Goal: Information Seeking & Learning: Learn about a topic

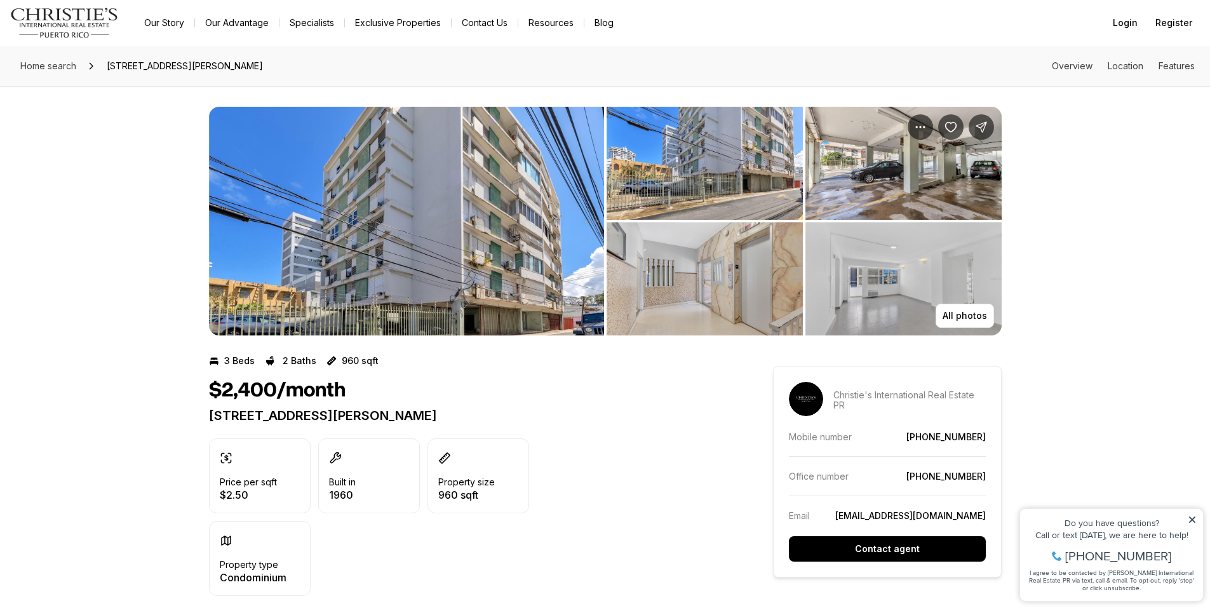
click at [855, 195] on img "View image gallery" at bounding box center [903, 163] width 196 height 113
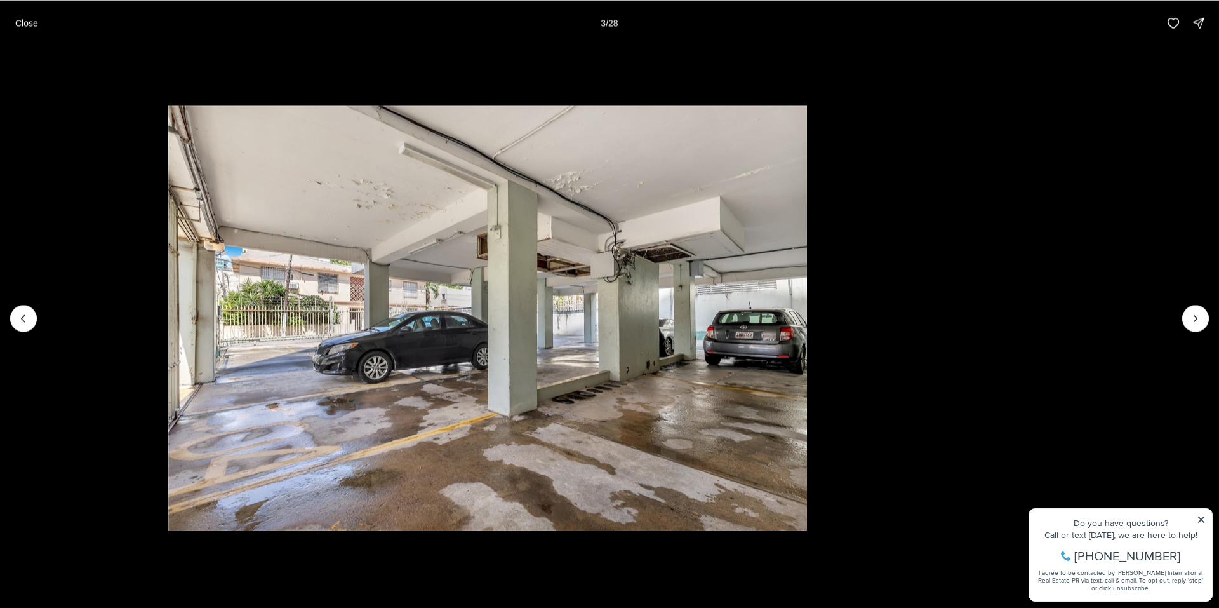
drag, startPoint x: 692, startPoint y: 379, endPoint x: 374, endPoint y: 379, distance: 317.5
click at [374, 379] on img "3 of 28" at bounding box center [487, 318] width 638 height 426
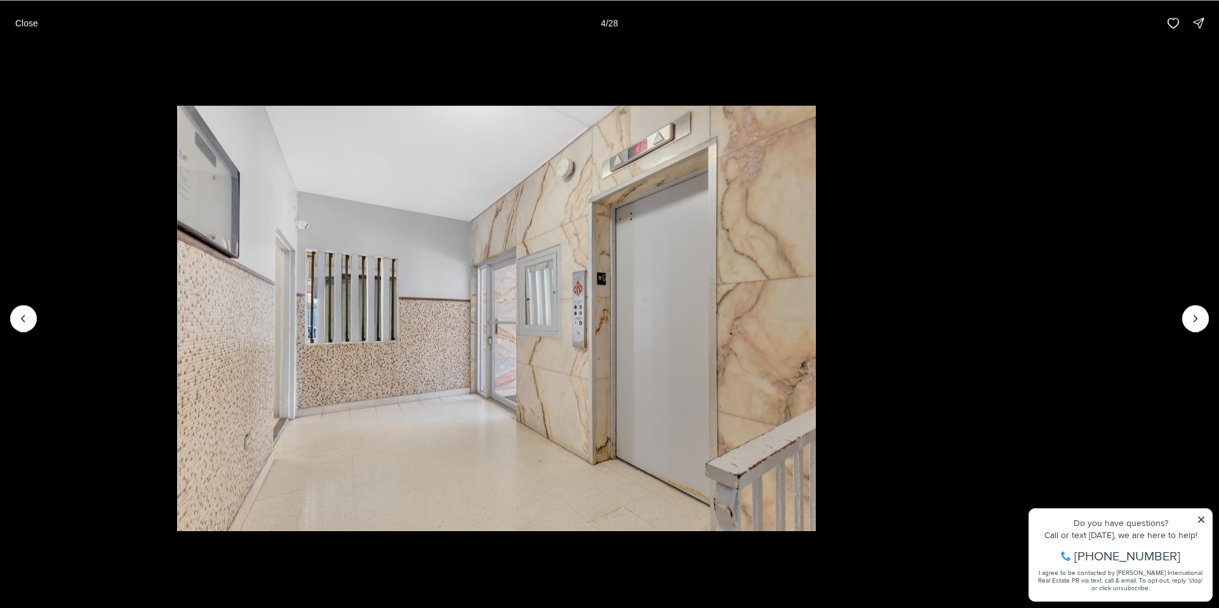
drag, startPoint x: 790, startPoint y: 352, endPoint x: 567, endPoint y: 385, distance: 225.9
click at [622, 377] on img "4 of 28" at bounding box center [496, 318] width 639 height 426
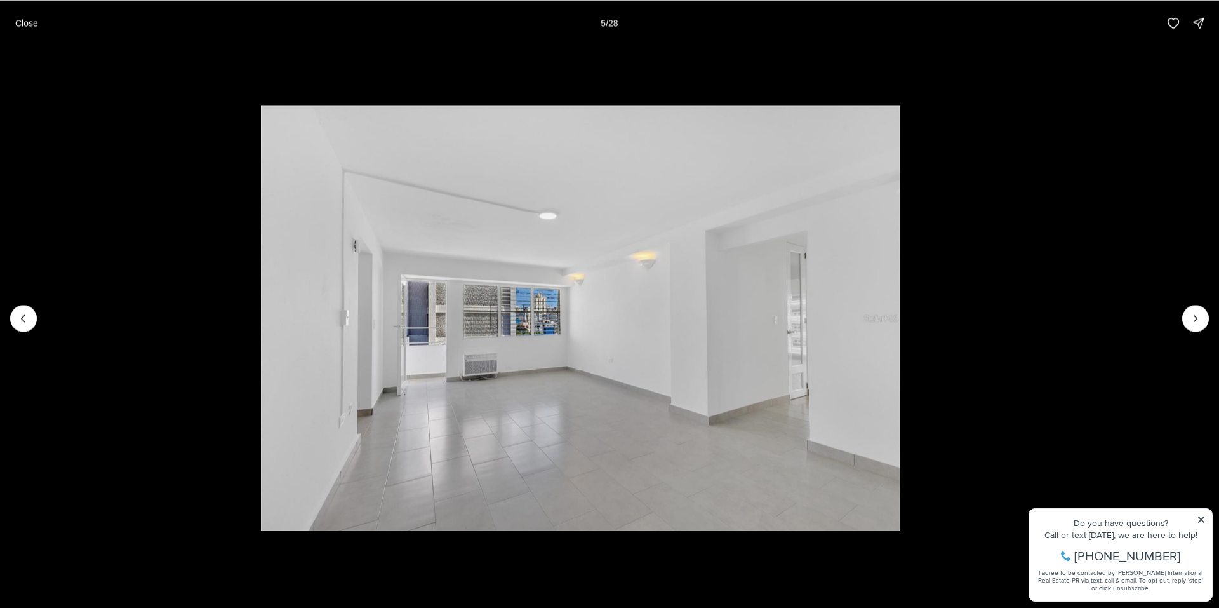
drag, startPoint x: 782, startPoint y: 344, endPoint x: 542, endPoint y: 384, distance: 243.4
click at [614, 381] on img "5 of 28" at bounding box center [580, 318] width 639 height 426
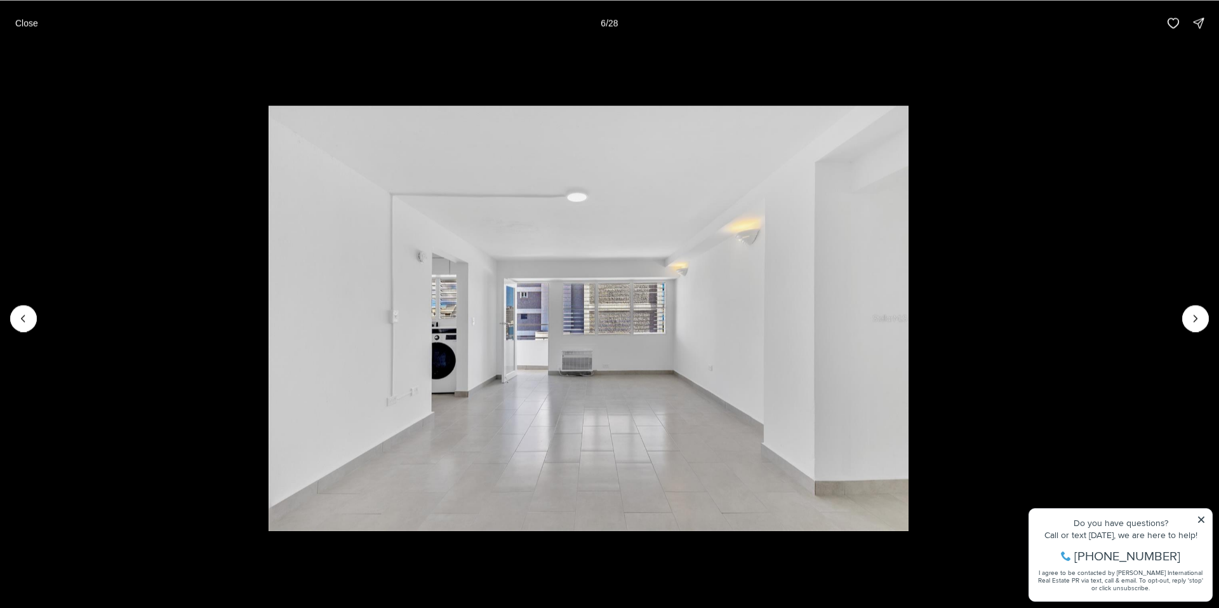
drag, startPoint x: 763, startPoint y: 345, endPoint x: 514, endPoint y: 380, distance: 252.0
click at [557, 372] on img "6 of 28" at bounding box center [589, 318] width 640 height 426
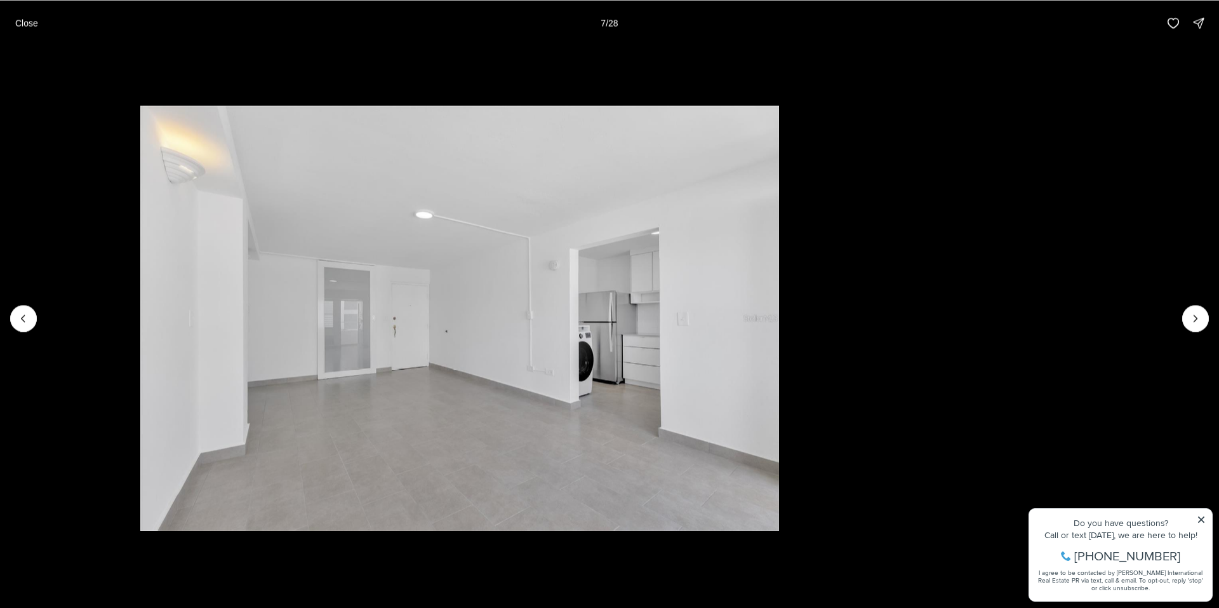
drag, startPoint x: 762, startPoint y: 341, endPoint x: 436, endPoint y: 400, distance: 331.7
click at [457, 397] on img "7 of 28" at bounding box center [459, 318] width 638 height 426
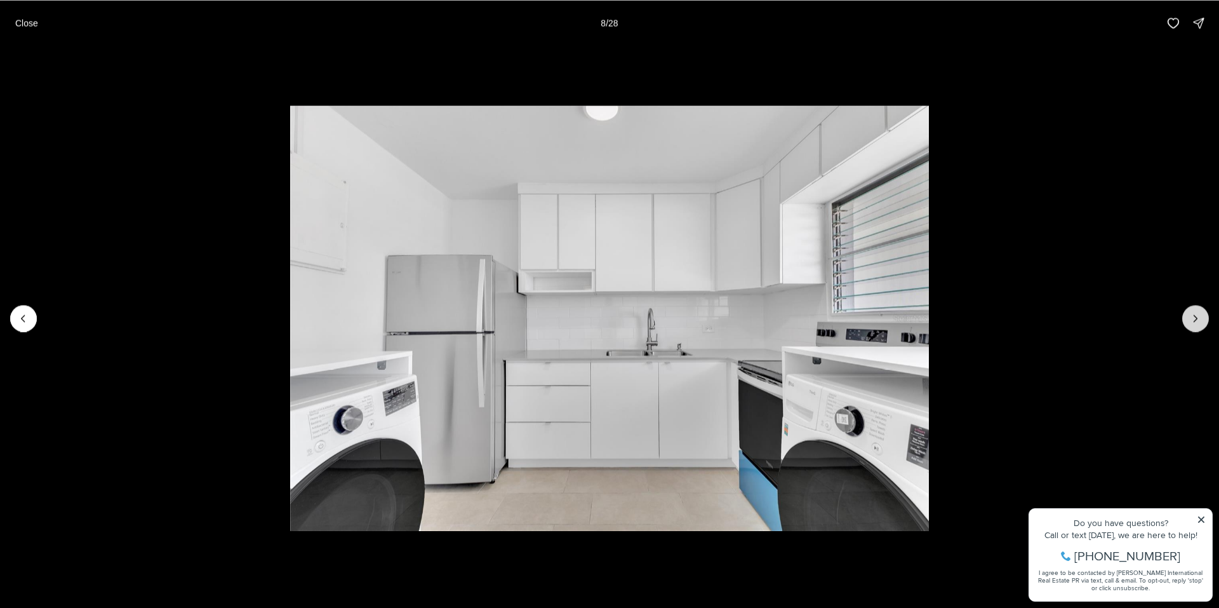
click at [1191, 317] on icon "Next slide" at bounding box center [1196, 318] width 13 height 13
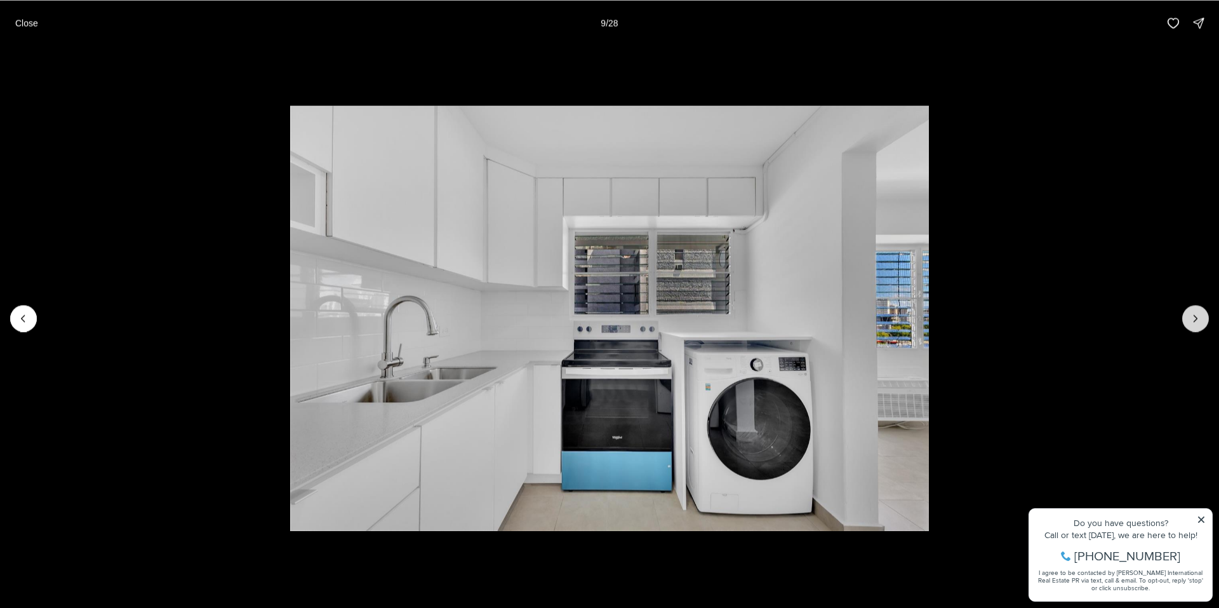
click at [1191, 315] on icon "Next slide" at bounding box center [1196, 318] width 13 height 13
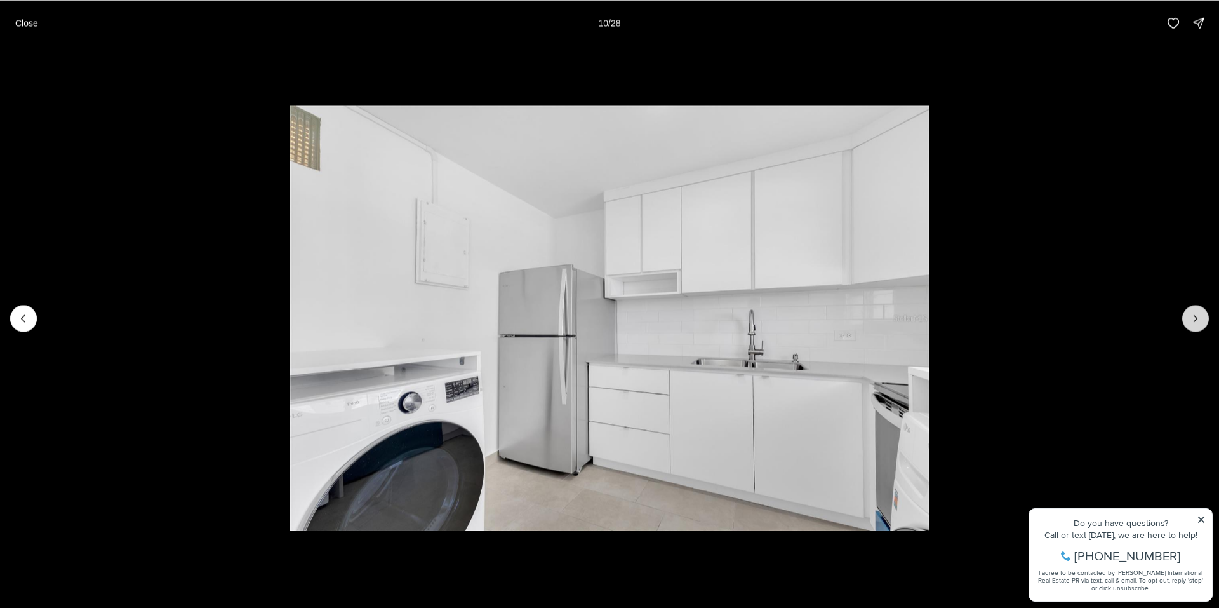
click at [1191, 315] on icon "Next slide" at bounding box center [1196, 318] width 13 height 13
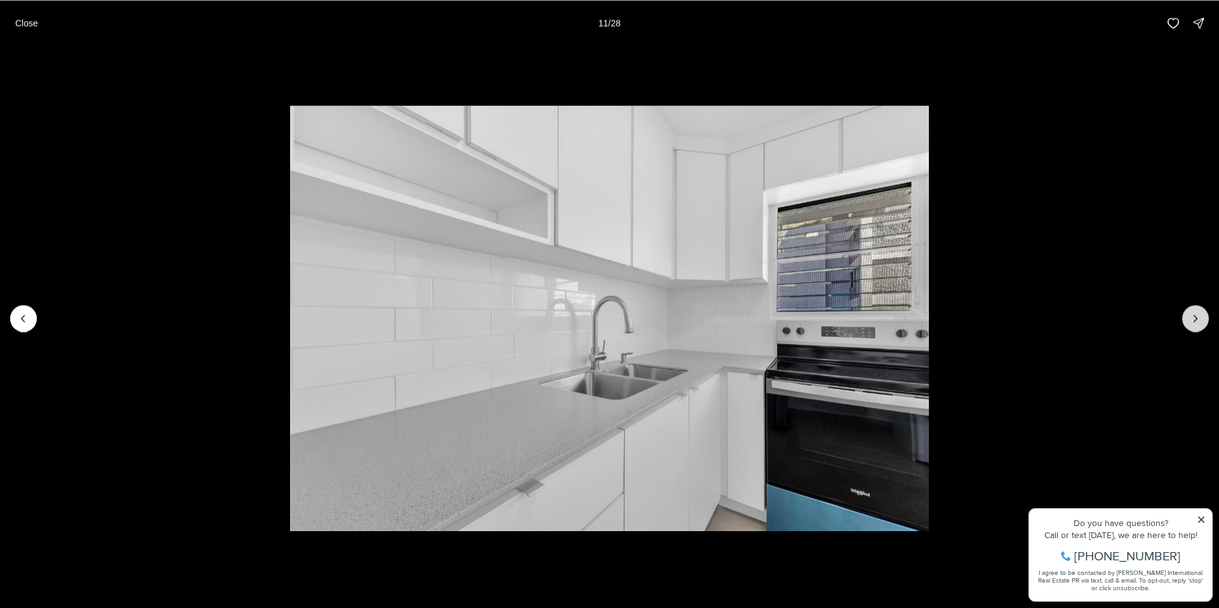
click at [1191, 314] on icon "Next slide" at bounding box center [1196, 318] width 13 height 13
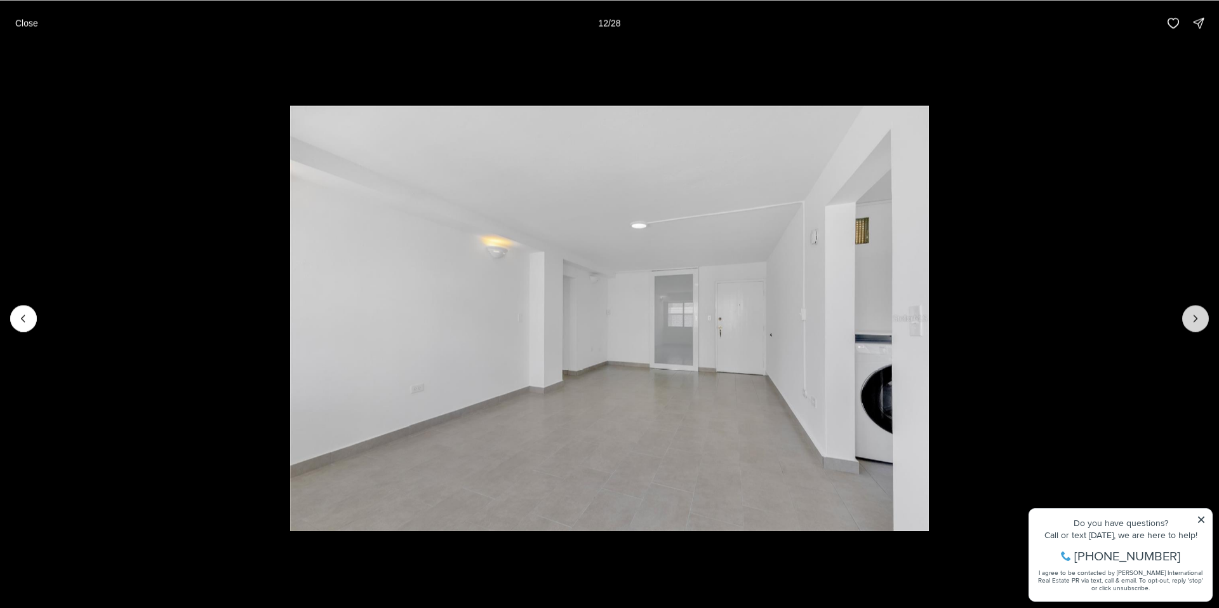
click at [1191, 314] on icon "Next slide" at bounding box center [1196, 318] width 13 height 13
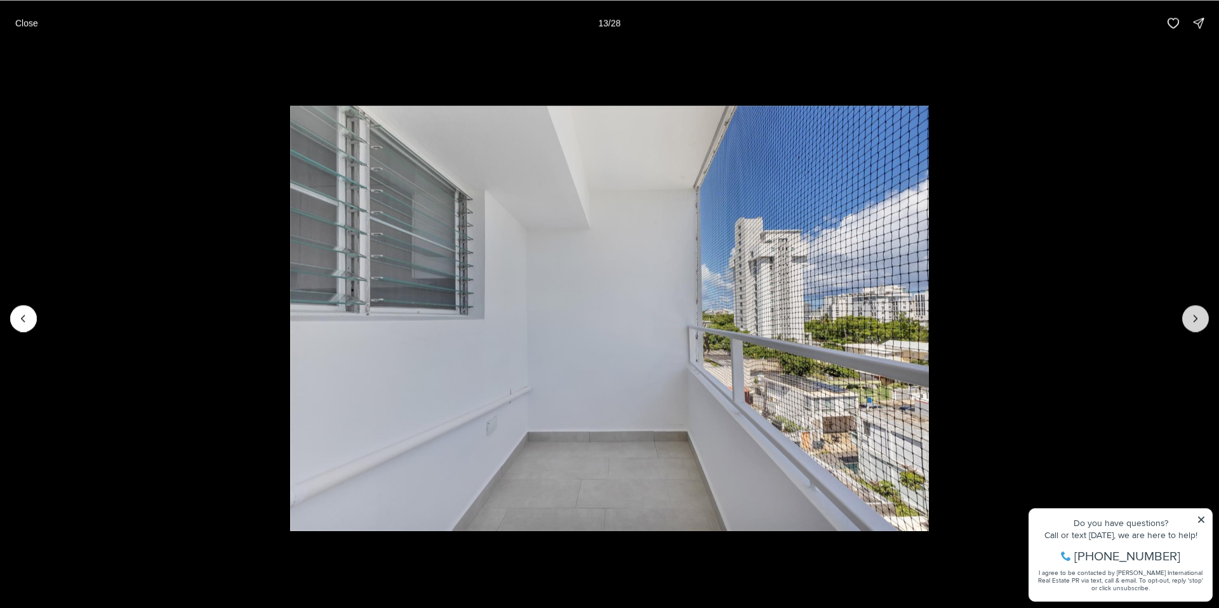
click at [1191, 314] on icon "Next slide" at bounding box center [1196, 318] width 13 height 13
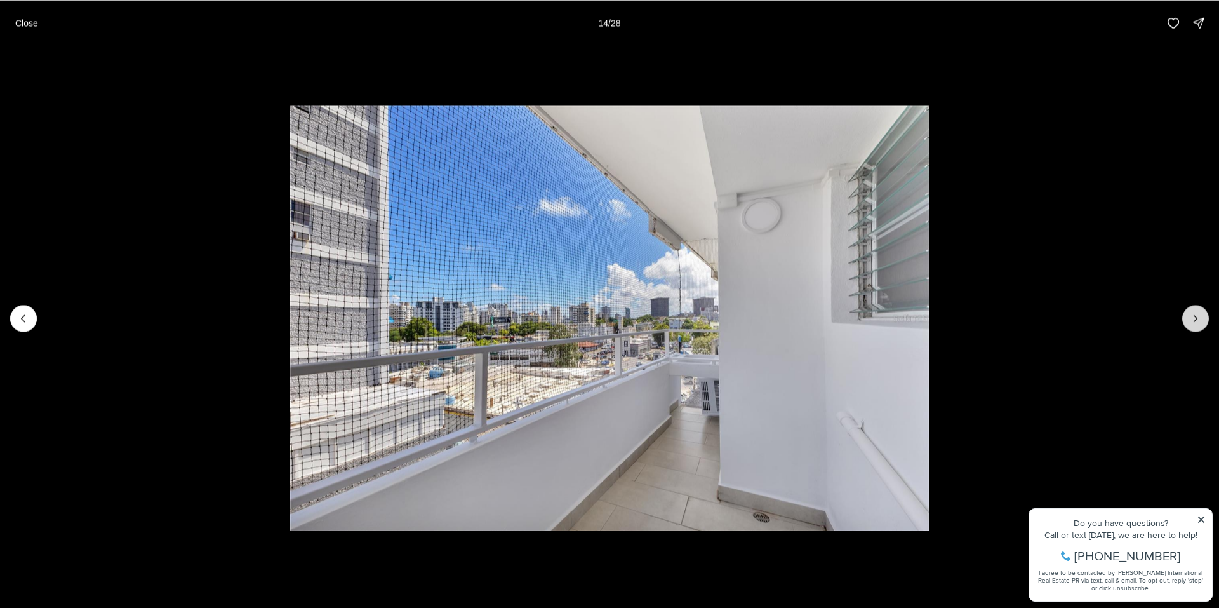
click at [1191, 314] on icon "Next slide" at bounding box center [1196, 318] width 13 height 13
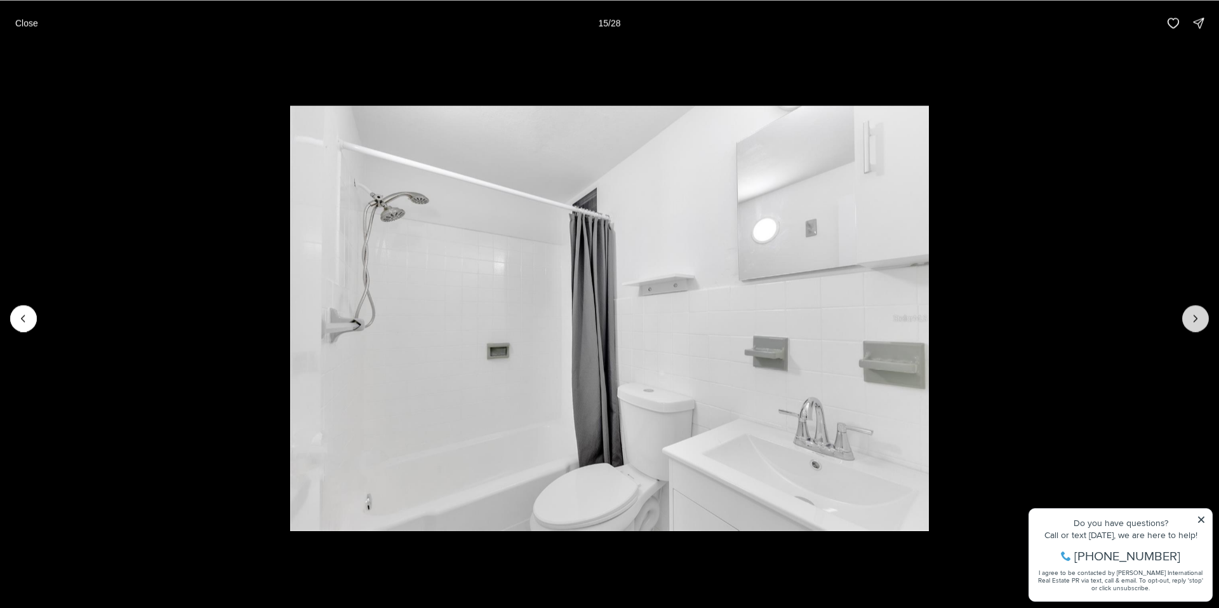
click at [1191, 314] on icon "Next slide" at bounding box center [1196, 318] width 13 height 13
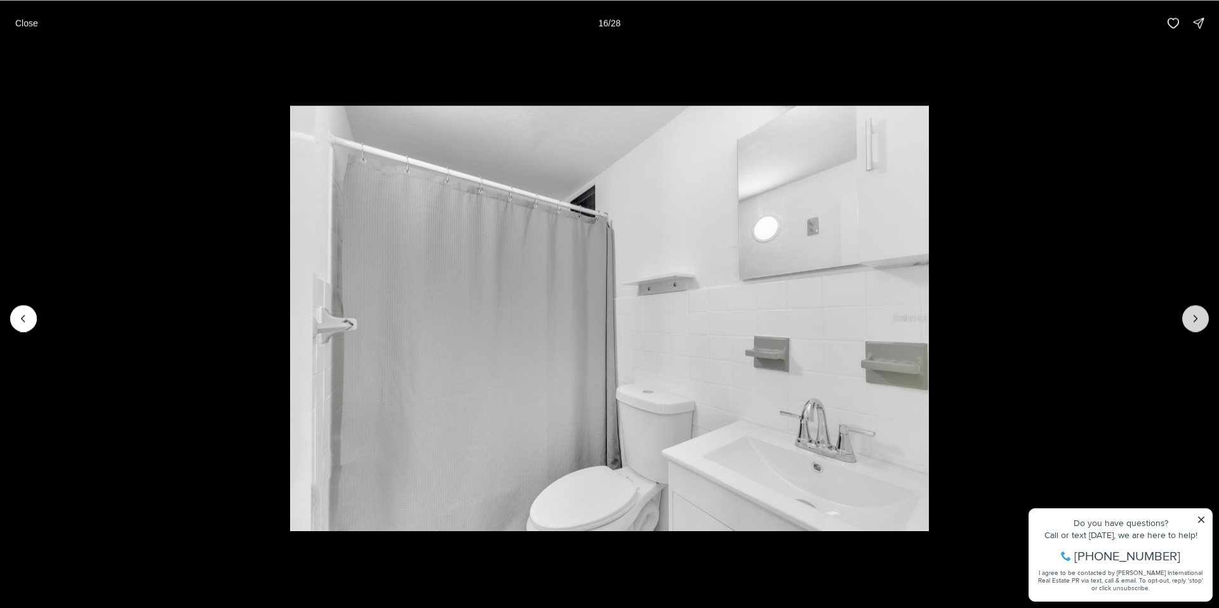
click at [1191, 314] on icon "Next slide" at bounding box center [1196, 318] width 13 height 13
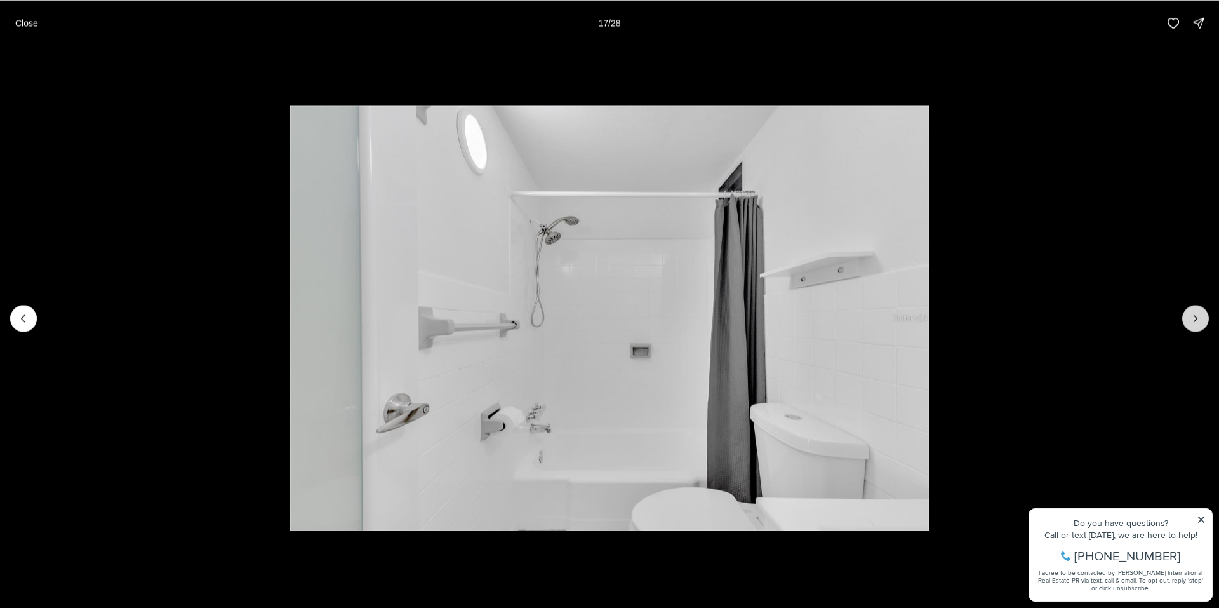
click at [1191, 314] on icon "Next slide" at bounding box center [1196, 318] width 13 height 13
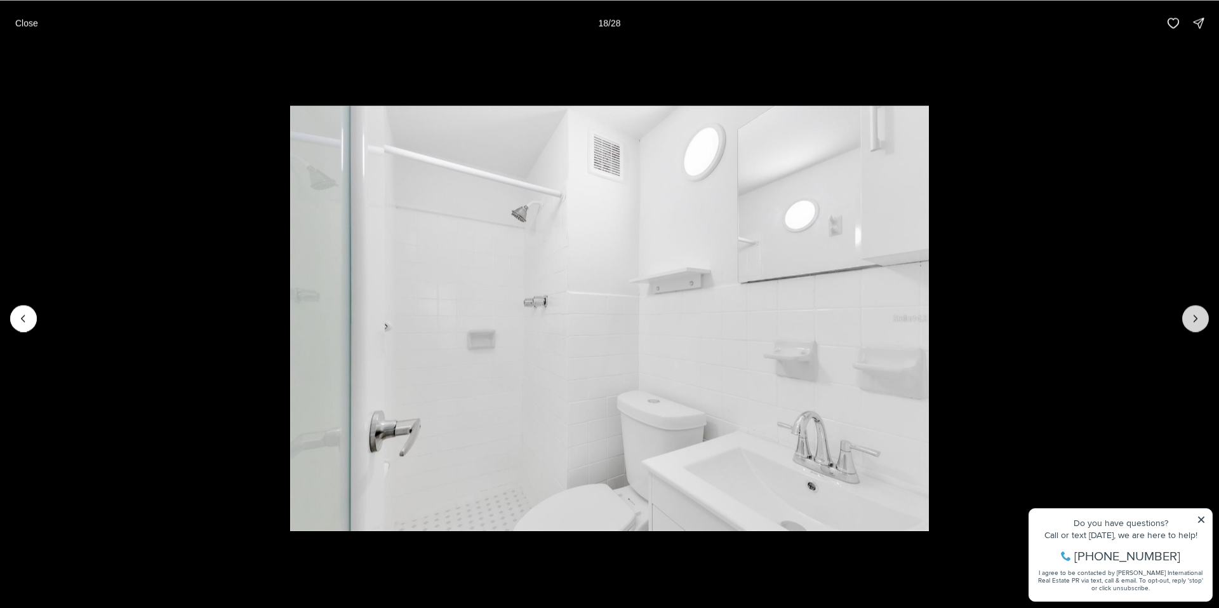
click at [1191, 314] on icon "Next slide" at bounding box center [1196, 318] width 13 height 13
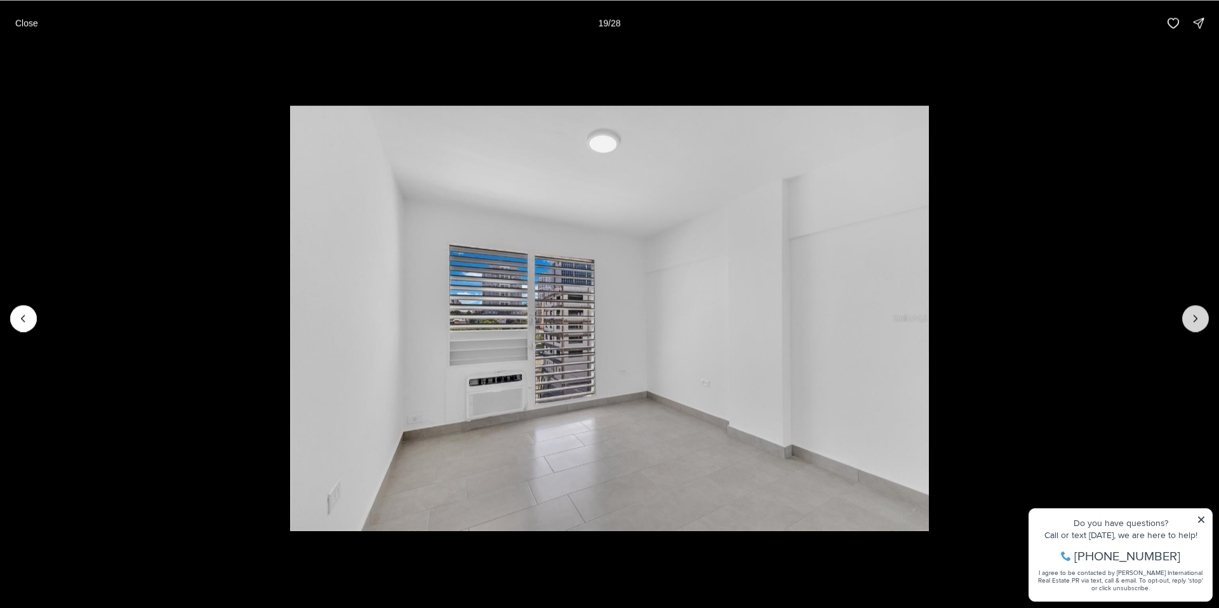
click at [1197, 316] on icon "Next slide" at bounding box center [1196, 318] width 13 height 13
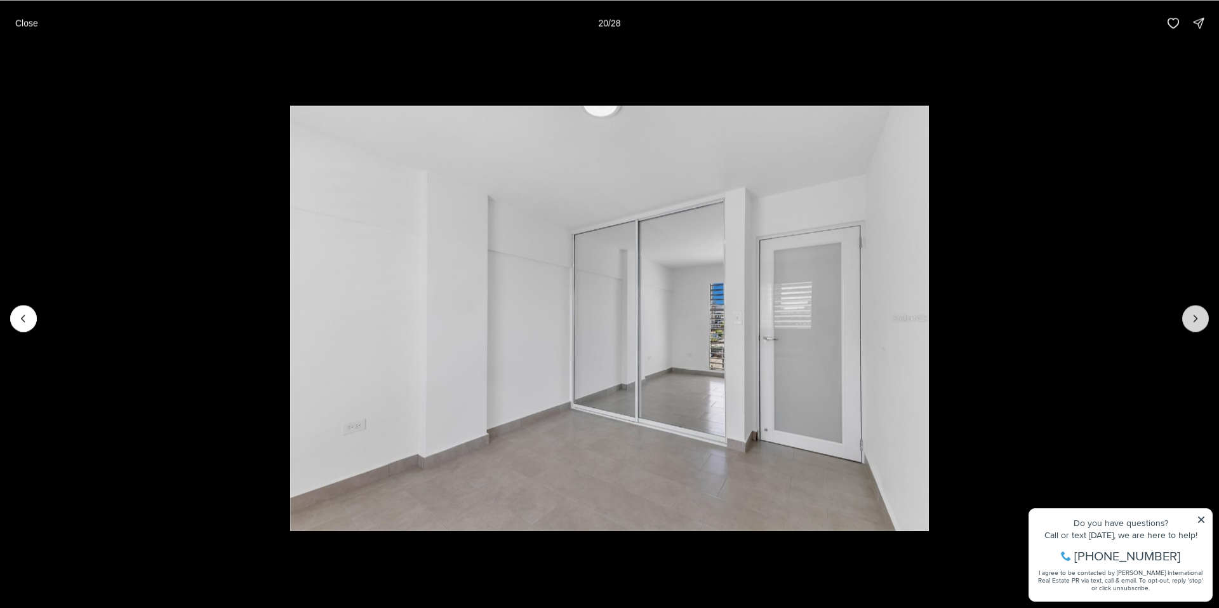
click at [1195, 317] on icon "Next slide" at bounding box center [1196, 318] width 13 height 13
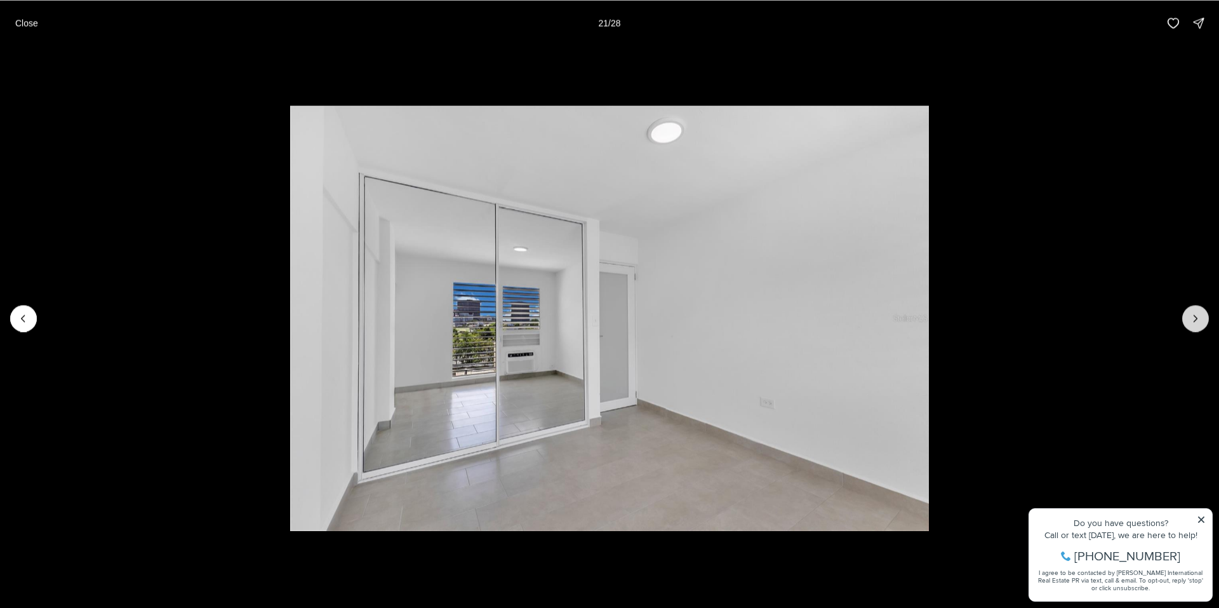
click at [1195, 317] on icon "Next slide" at bounding box center [1196, 318] width 13 height 13
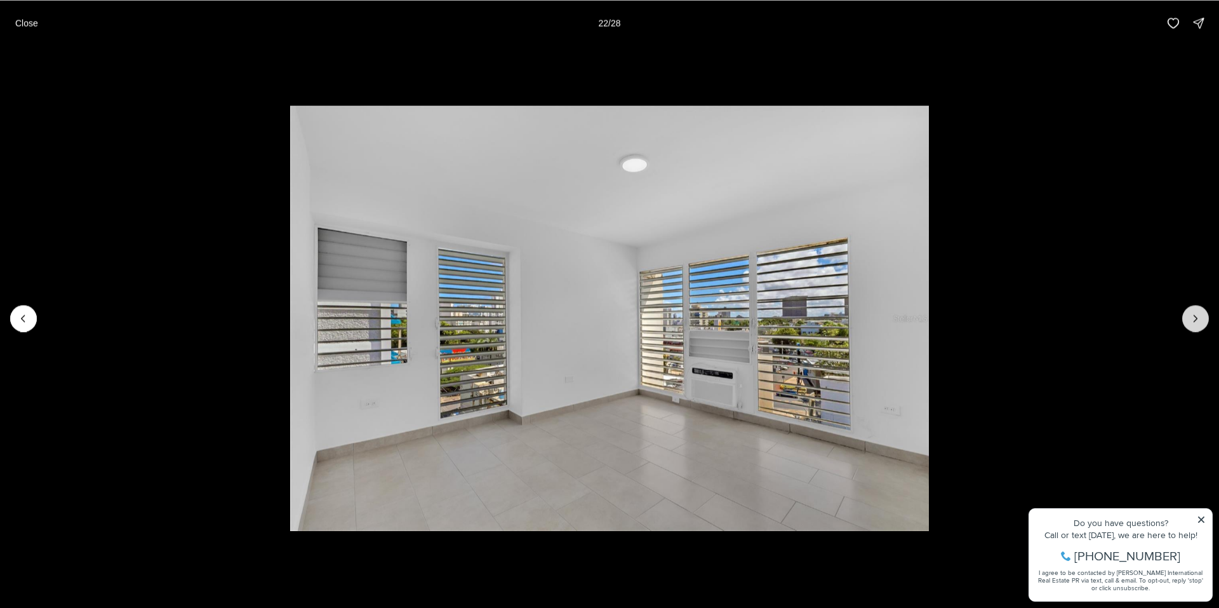
click at [1195, 317] on icon "Next slide" at bounding box center [1196, 318] width 13 height 13
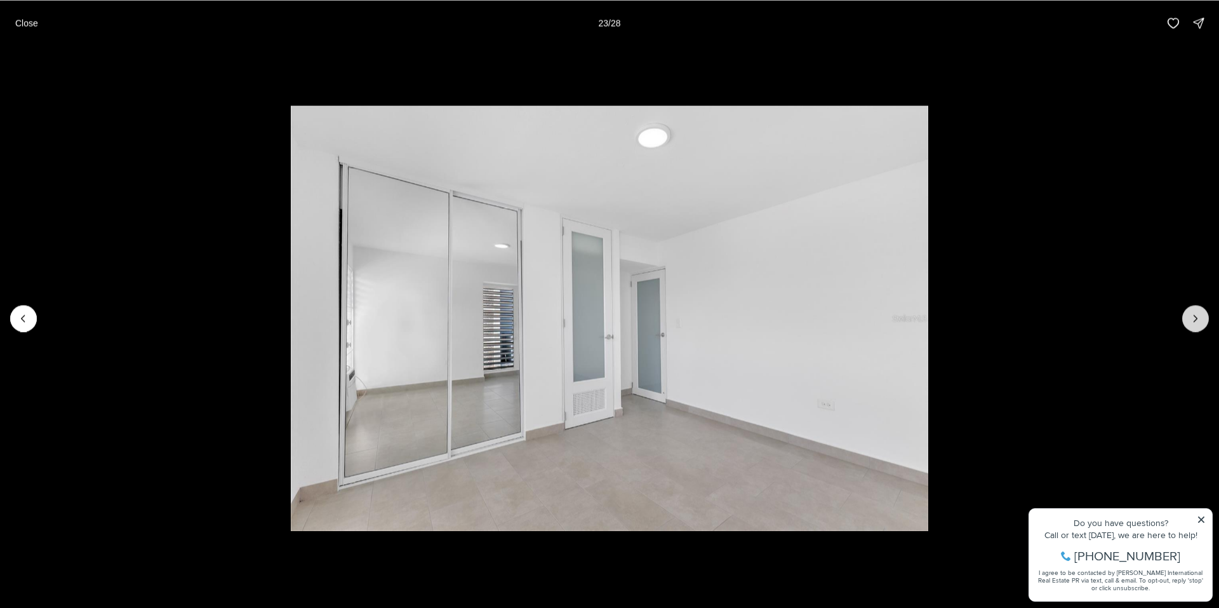
click at [1195, 317] on icon "Next slide" at bounding box center [1196, 318] width 13 height 13
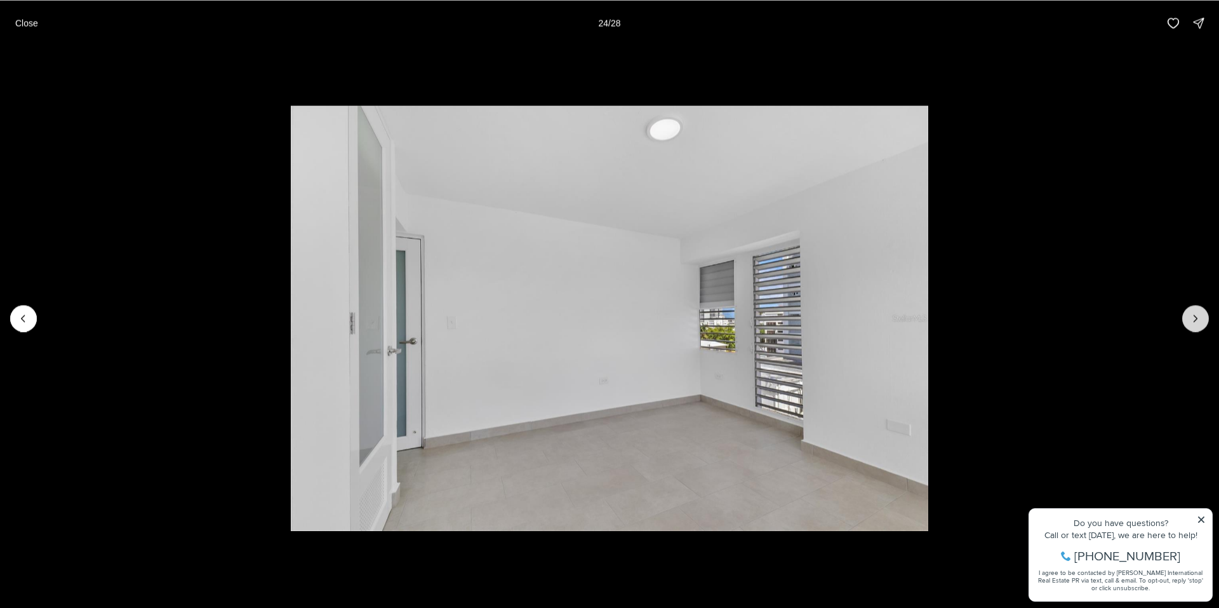
click at [1195, 316] on icon "Next slide" at bounding box center [1196, 318] width 13 height 13
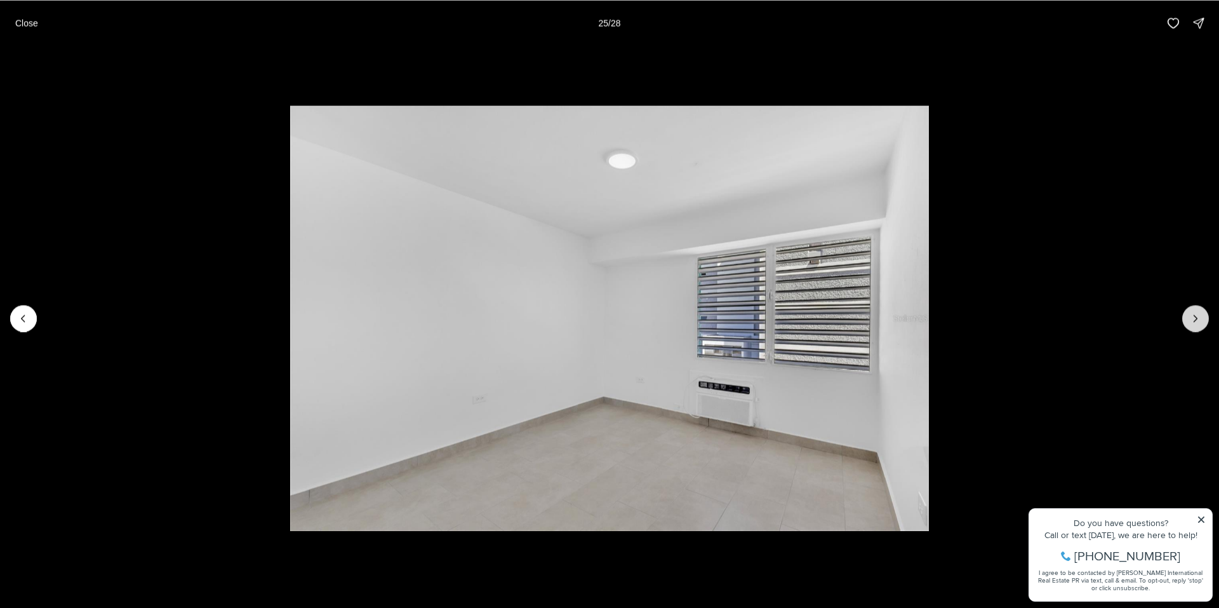
click at [1195, 316] on icon "Next slide" at bounding box center [1196, 318] width 13 height 13
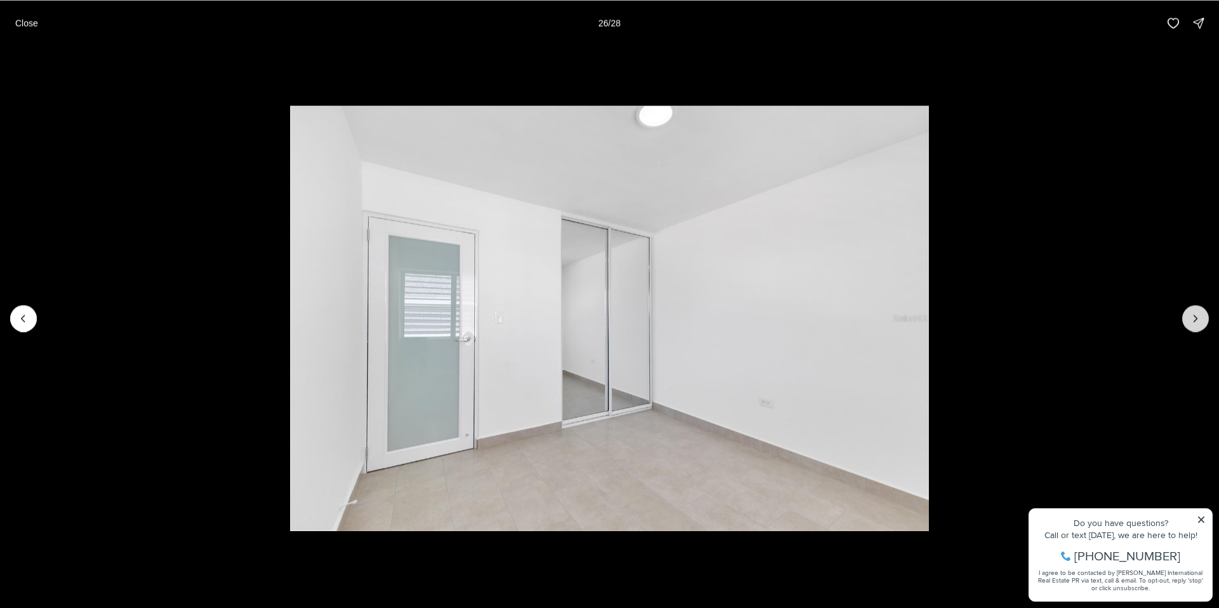
click at [1195, 316] on icon "Next slide" at bounding box center [1196, 318] width 13 height 13
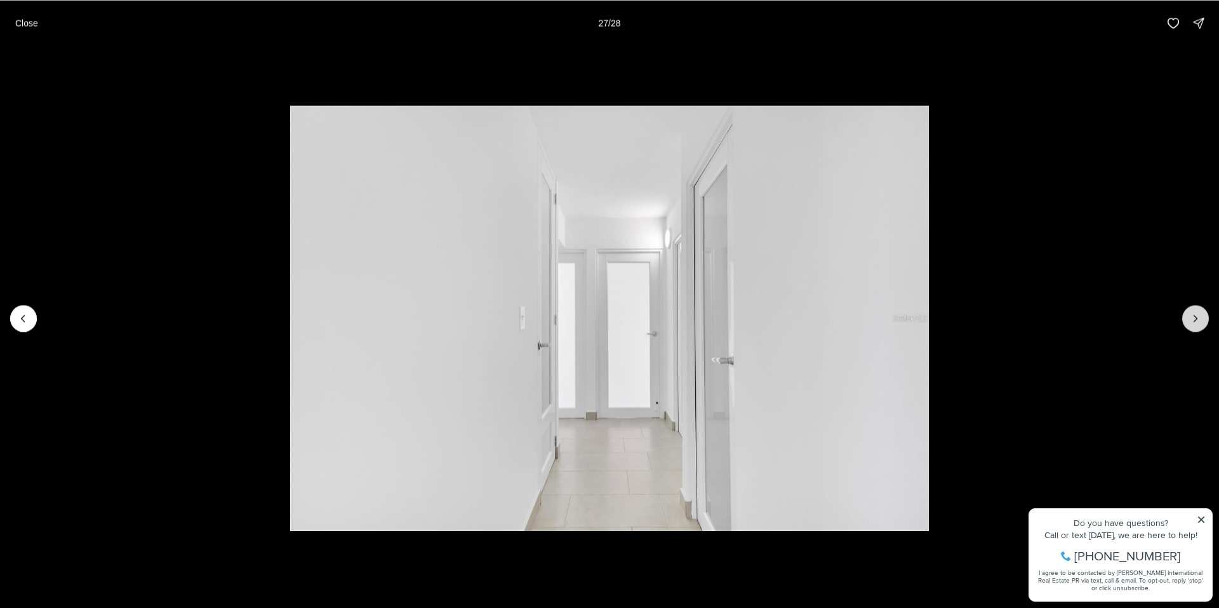
click at [1195, 316] on icon "Next slide" at bounding box center [1196, 318] width 13 height 13
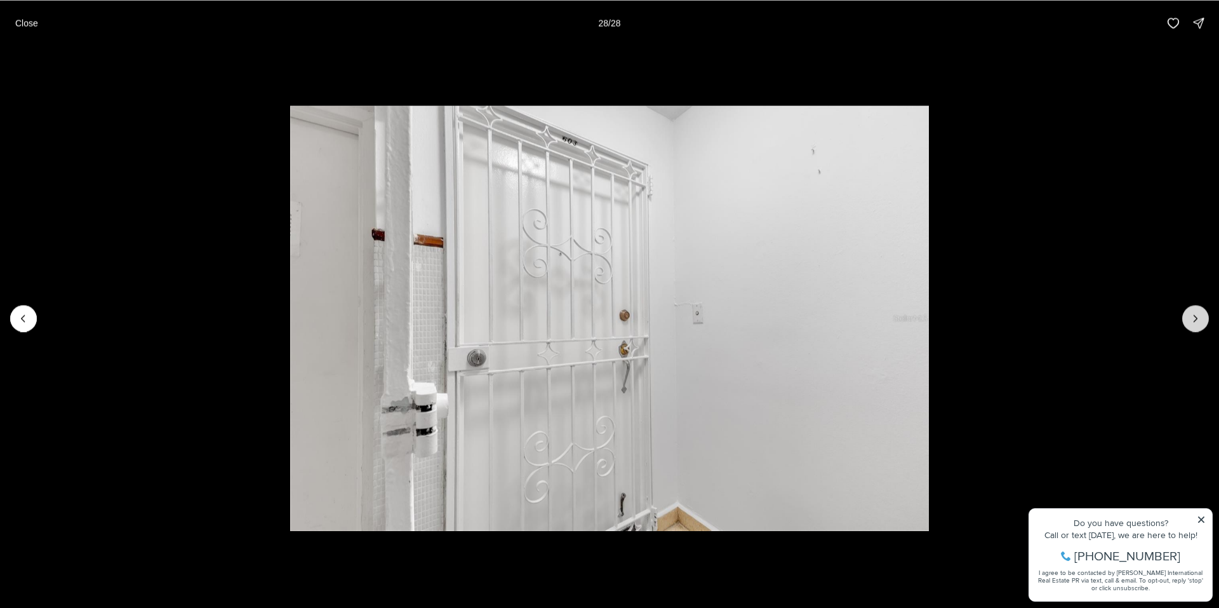
click at [1195, 316] on div at bounding box center [1196, 318] width 27 height 27
click at [31, 20] on p "Close" at bounding box center [26, 23] width 23 height 10
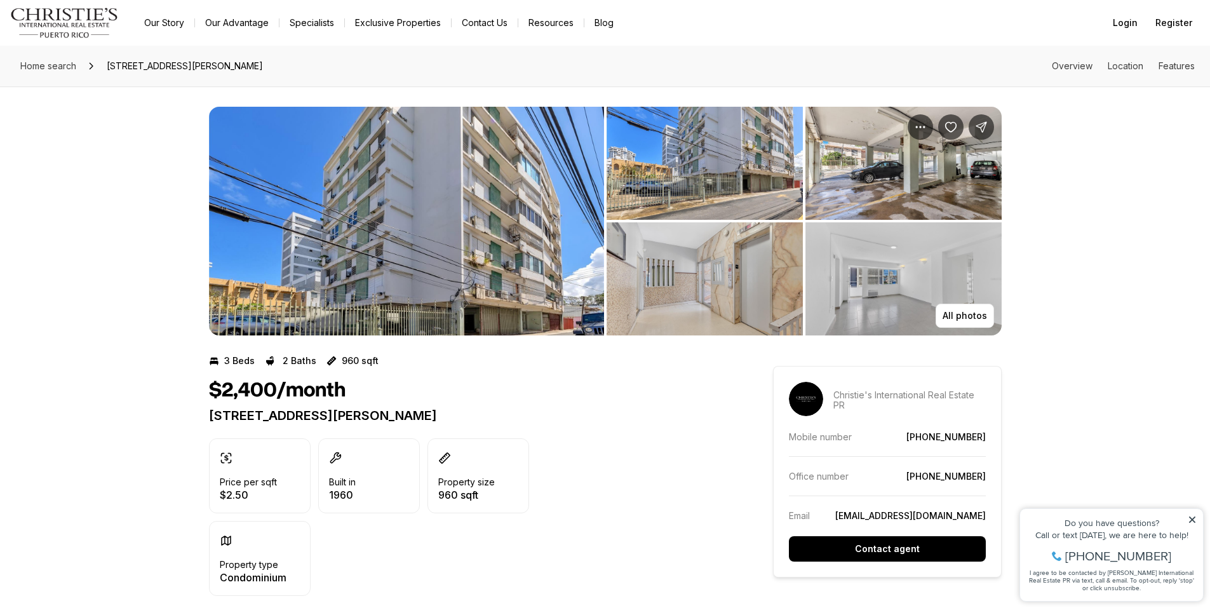
drag, startPoint x: 682, startPoint y: 349, endPoint x: 611, endPoint y: 396, distance: 85.3
